Goal: Task Accomplishment & Management: Use online tool/utility

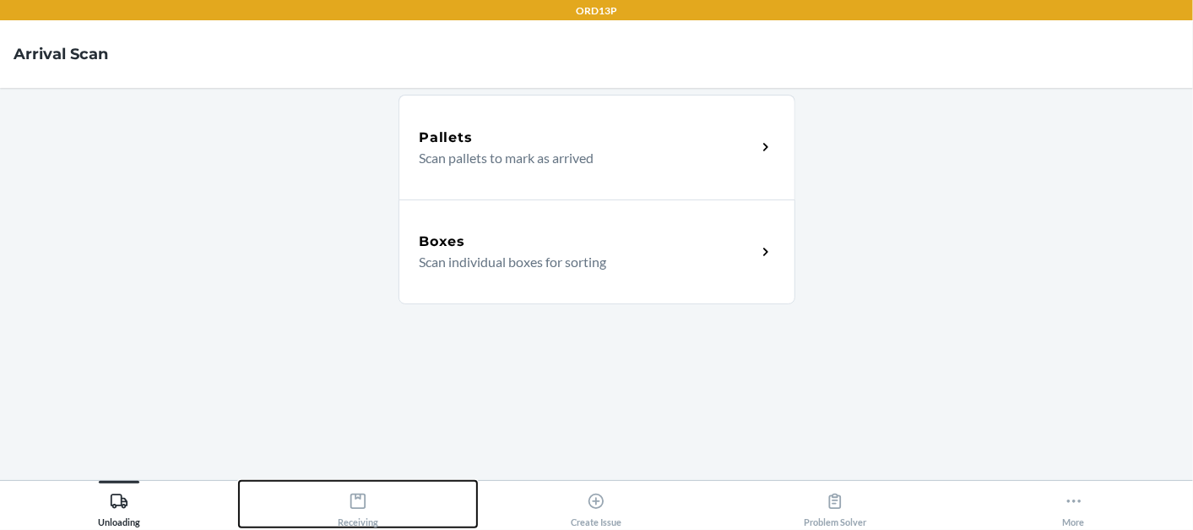
click at [362, 494] on icon at bounding box center [358, 501] width 19 height 19
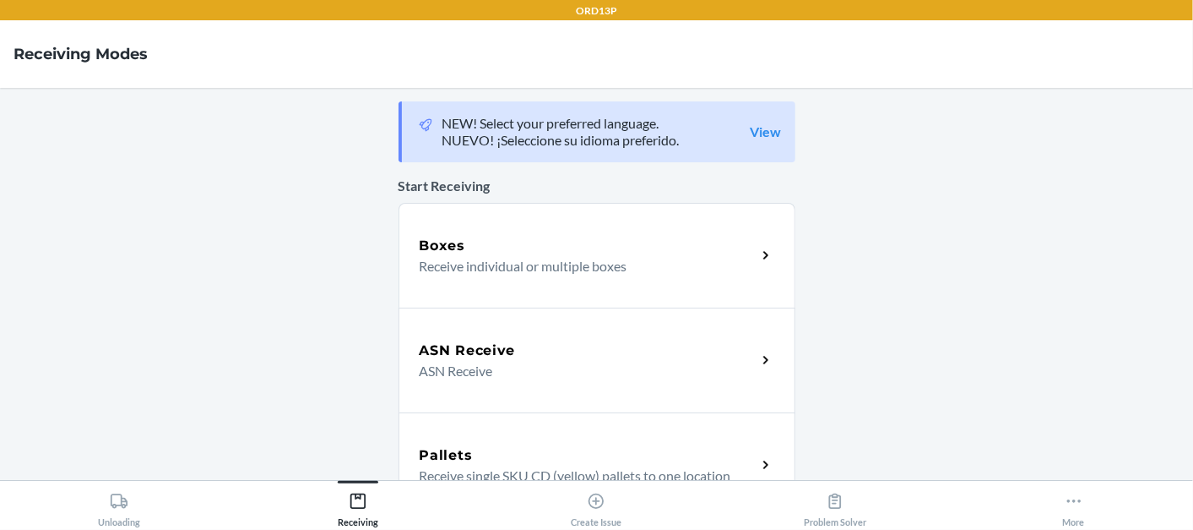
click at [603, 217] on div "Boxes Receive individual or multiple boxes" at bounding box center [597, 255] width 397 height 105
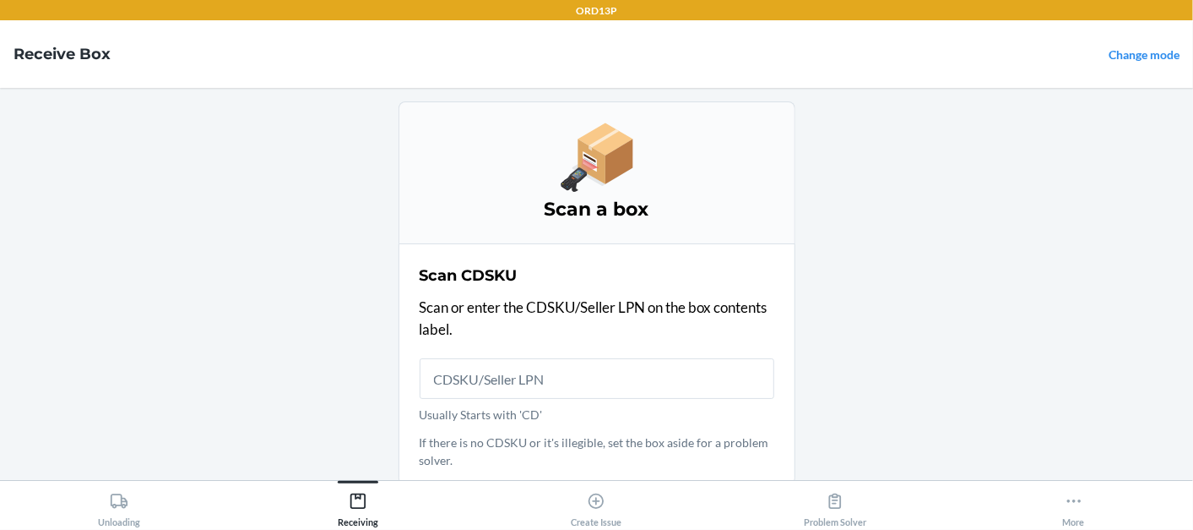
scroll to position [4, 0]
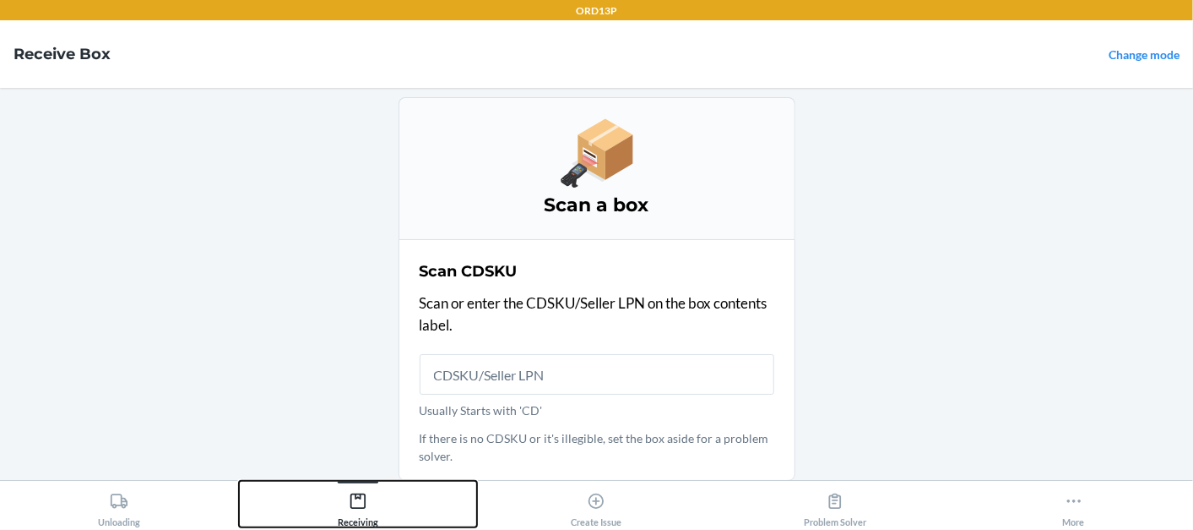
click at [349, 525] on div "Receiving" at bounding box center [358, 506] width 41 height 42
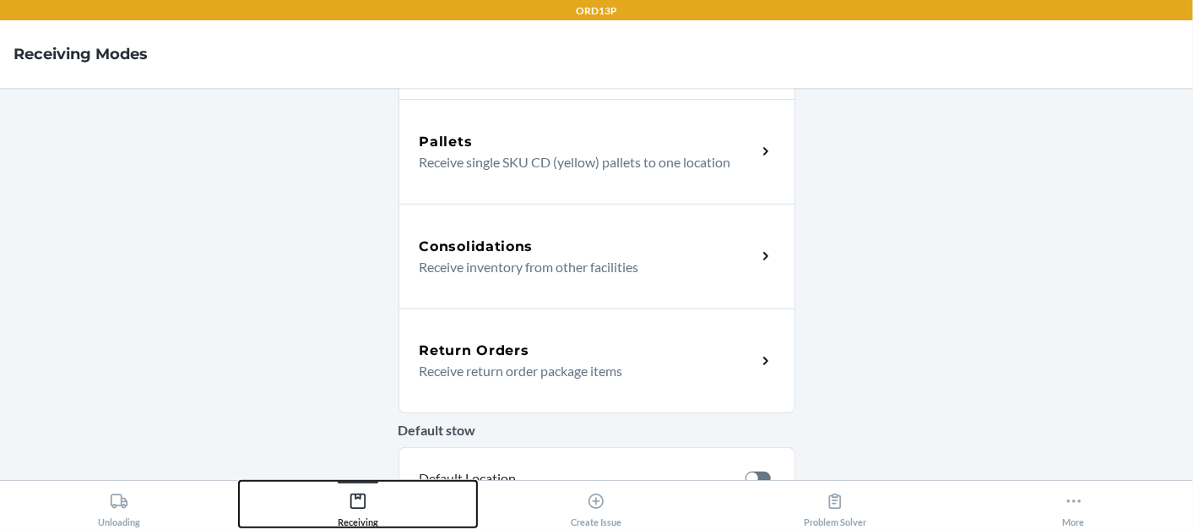
scroll to position [647, 0]
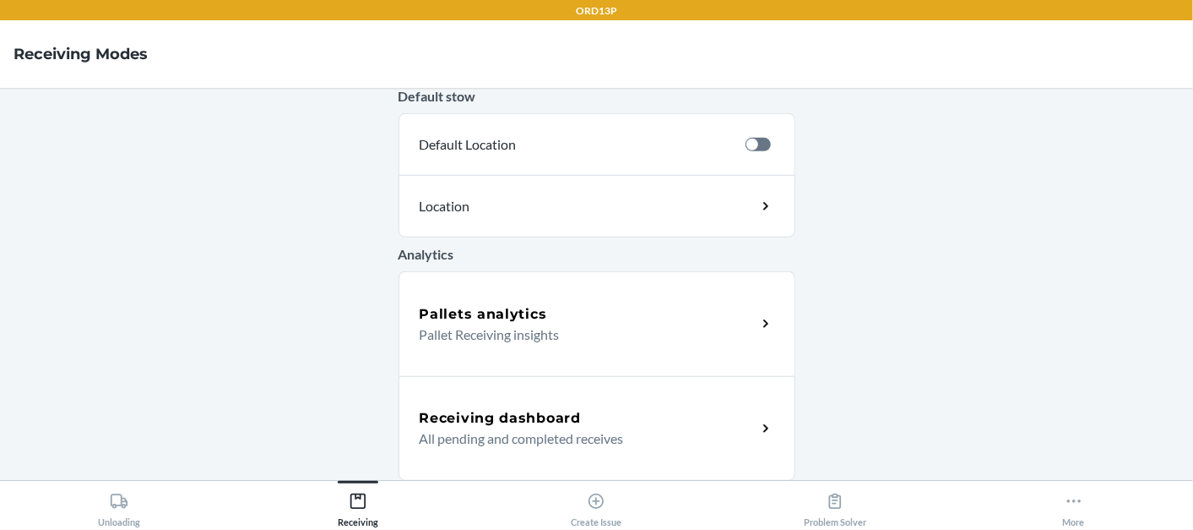
click at [528, 417] on h5 "Receiving dashboard" at bounding box center [500, 418] width 161 height 20
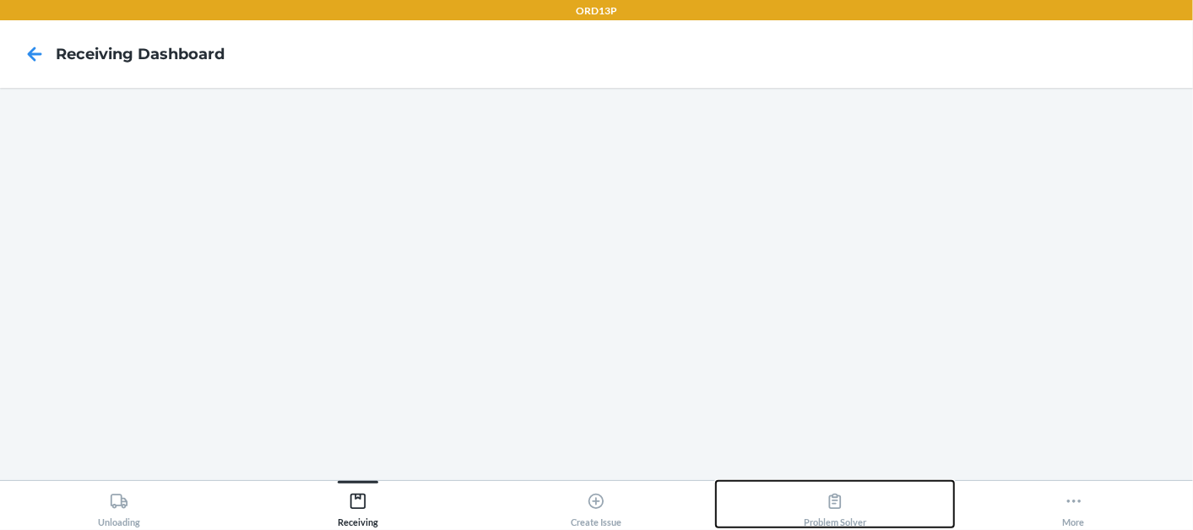
click at [834, 504] on icon at bounding box center [835, 501] width 19 height 19
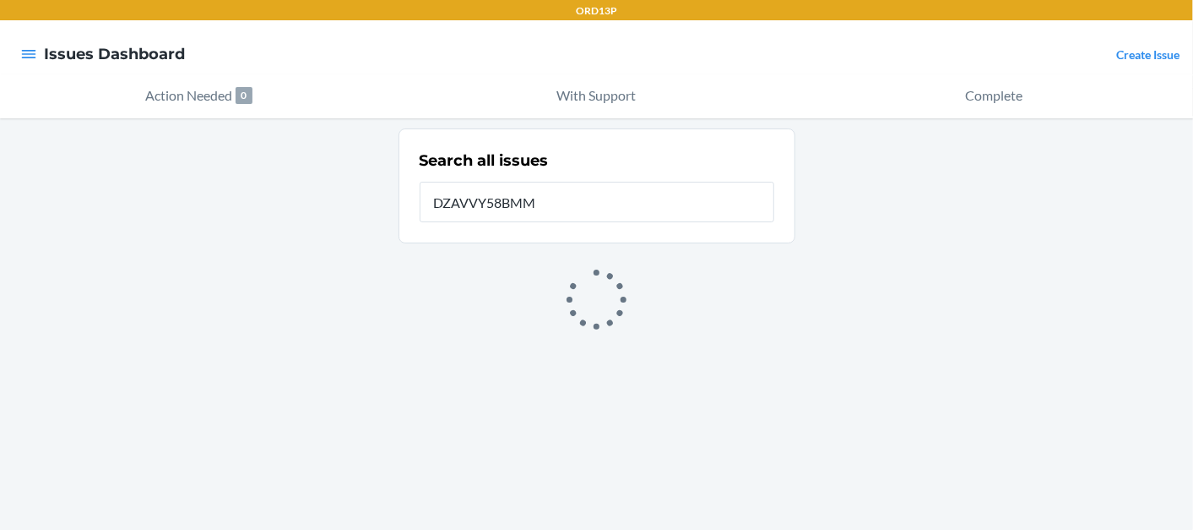
type input "DZAVVY58BMM"
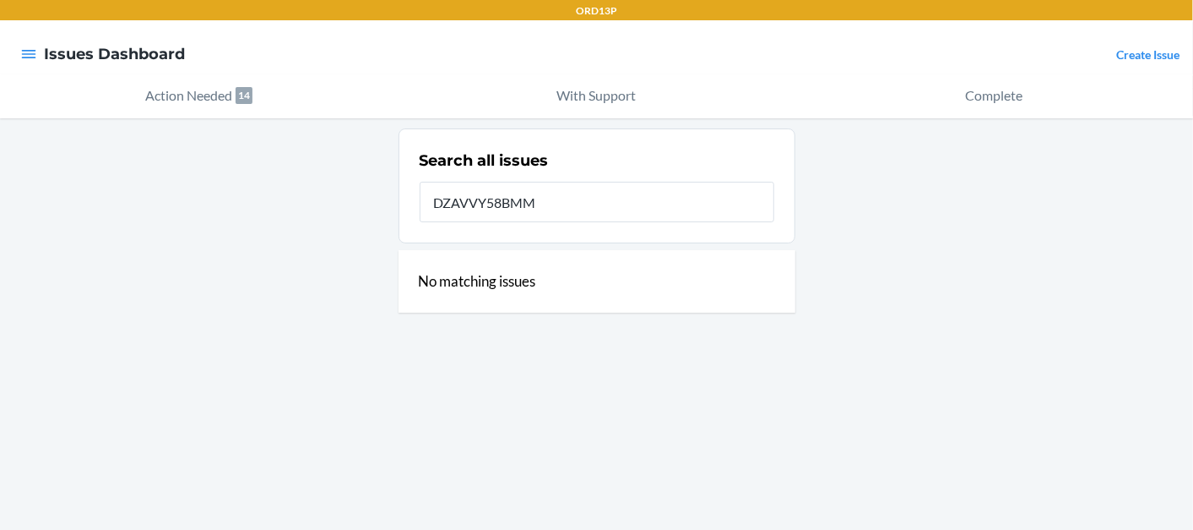
click at [525, 204] on input "DZAVVY58BMM" at bounding box center [597, 202] width 355 height 41
